Goal: Information Seeking & Learning: Learn about a topic

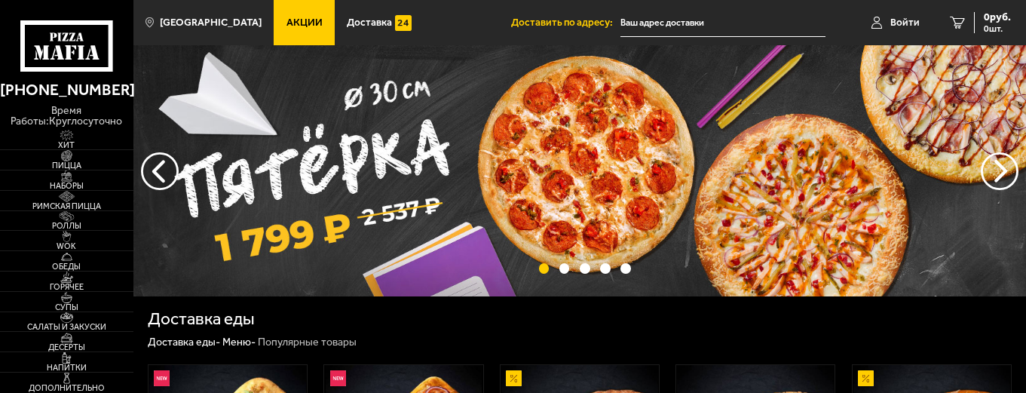
click at [284, 29] on link "Акции" at bounding box center [304, 22] width 61 height 45
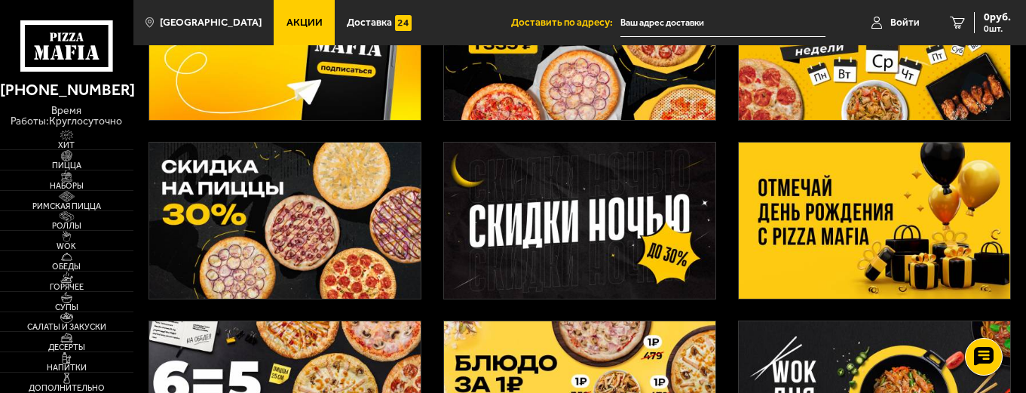
click at [936, 226] on img at bounding box center [875, 220] width 272 height 156
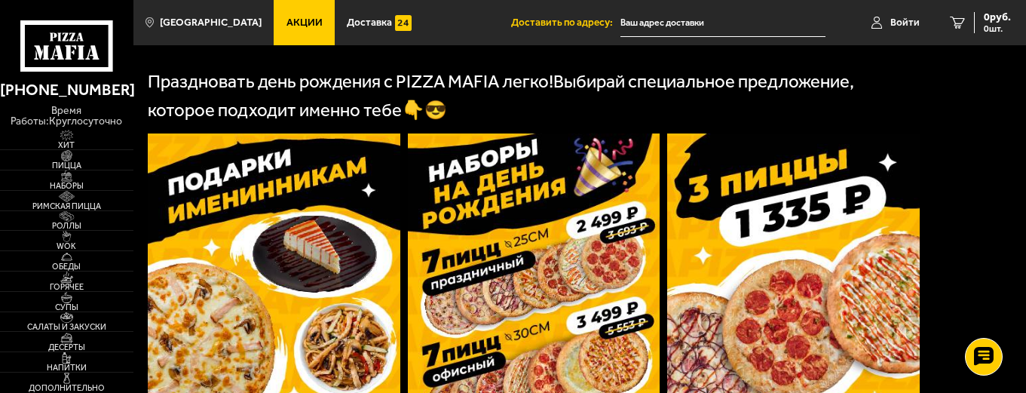
scroll to position [377, 0]
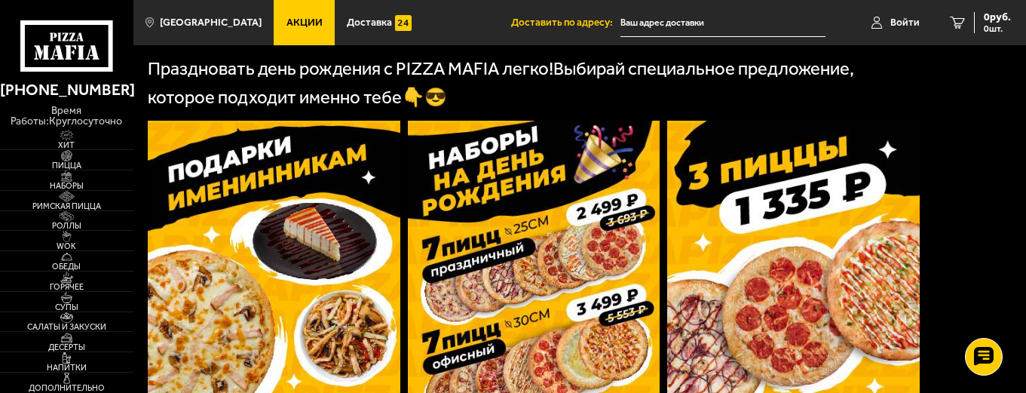
click at [377, 213] on img at bounding box center [274, 288] width 253 height 334
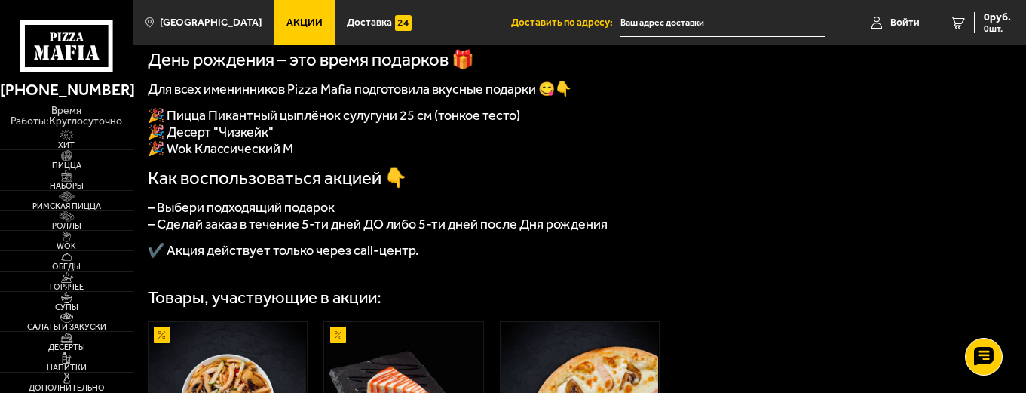
scroll to position [302, 0]
